Goal: Information Seeking & Learning: Learn about a topic

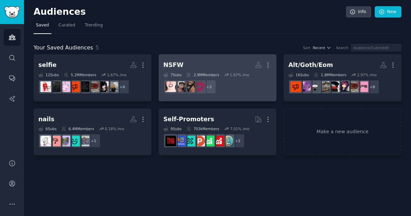
click at [227, 89] on dd "r/GothsGW, r/GothGirls_NSFW, r/spookyGW + 3" at bounding box center [217, 86] width 108 height 19
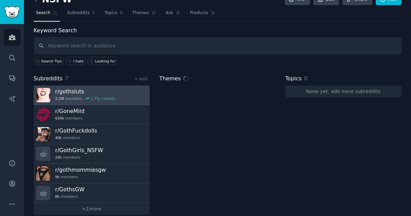
scroll to position [19, 0]
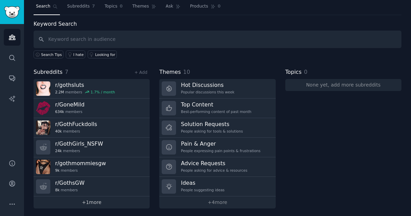
click at [98, 197] on link "+ 1 more" at bounding box center [92, 202] width 116 height 12
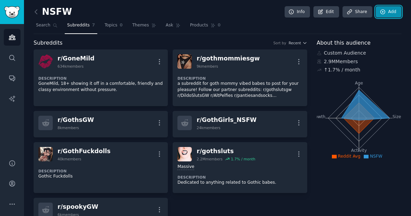
click at [386, 9] on link "Add" at bounding box center [389, 12] width 26 height 12
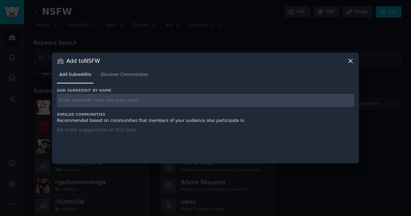
click at [126, 103] on input "text" at bounding box center [205, 100] width 297 height 13
type input "/"
type input "r/bellybuttons"
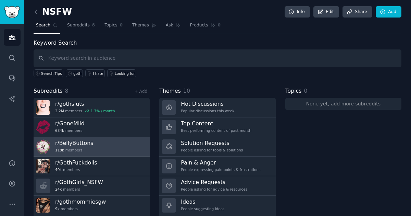
click at [89, 147] on div "118k members" at bounding box center [74, 149] width 38 height 5
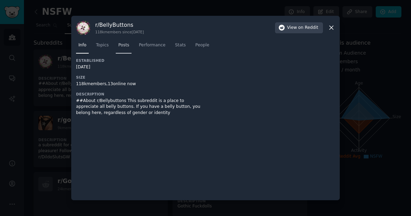
click at [118, 47] on span "Posts" at bounding box center [123, 45] width 11 height 6
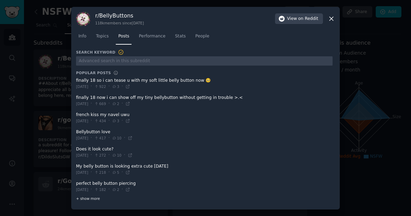
click at [90, 197] on span "+ show more" at bounding box center [88, 198] width 24 height 5
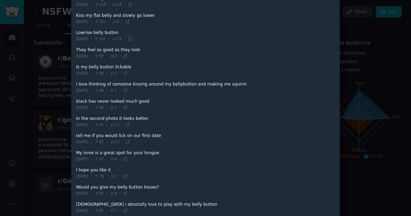
scroll to position [423, 0]
drag, startPoint x: 148, startPoint y: 149, endPoint x: 154, endPoint y: 145, distance: 6.9
click at [154, 147] on span at bounding box center [204, 155] width 257 height 17
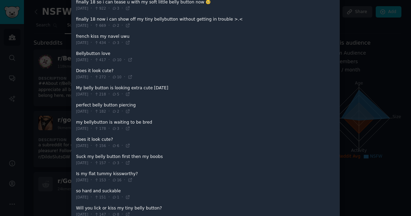
scroll to position [0, 0]
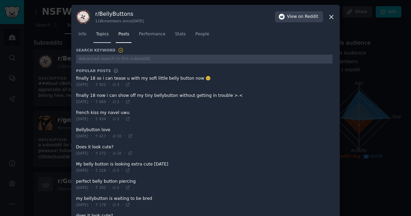
click at [102, 33] on span "Topics" at bounding box center [102, 34] width 13 height 6
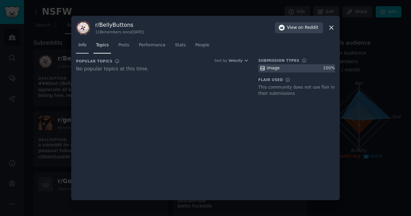
click at [85, 47] on span "Info" at bounding box center [82, 45] width 8 height 6
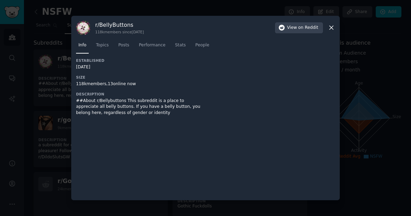
click at [332, 32] on div "r/ BellyButtons 118k members since [DATE] View on Reddit" at bounding box center [205, 28] width 259 height 14
click at [332, 28] on icon at bounding box center [332, 28] width 4 height 4
